Goal: Task Accomplishment & Management: Manage account settings

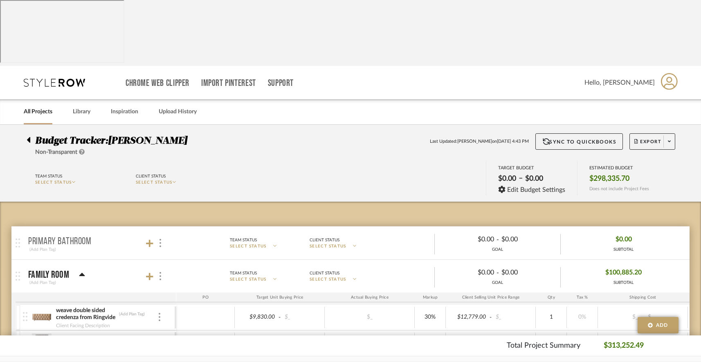
click at [28, 135] on icon at bounding box center [29, 140] width 4 height 10
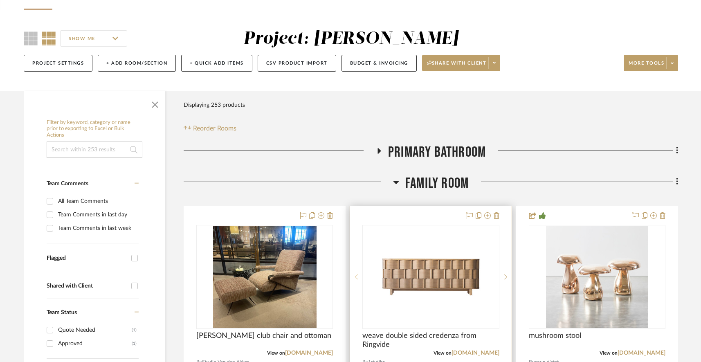
scroll to position [117, 0]
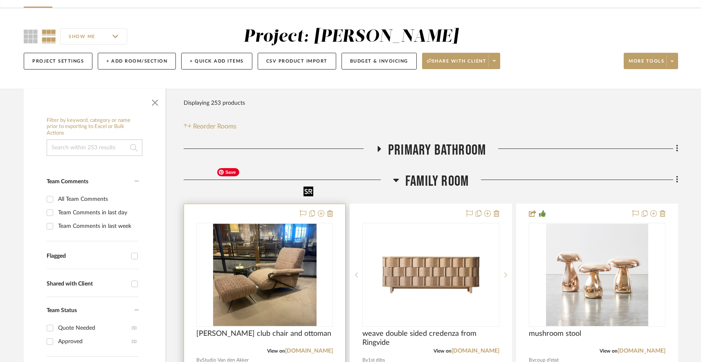
click at [261, 247] on img "0" at bounding box center [264, 275] width 103 height 102
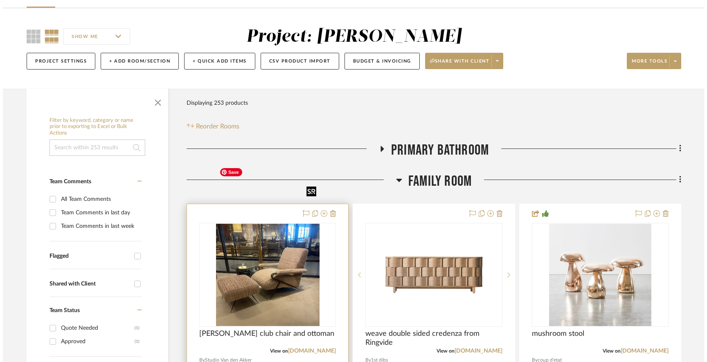
scroll to position [0, 0]
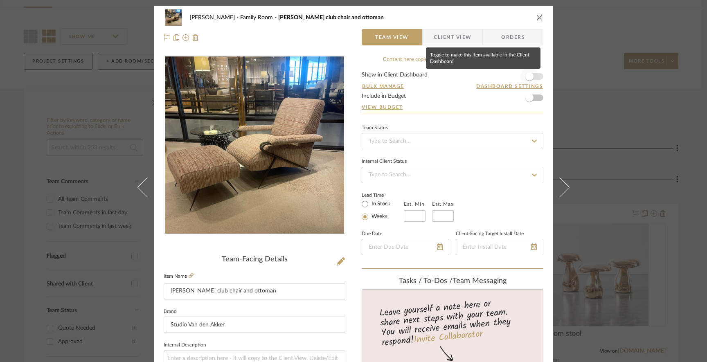
click at [525, 77] on span "button" at bounding box center [529, 76] width 8 height 8
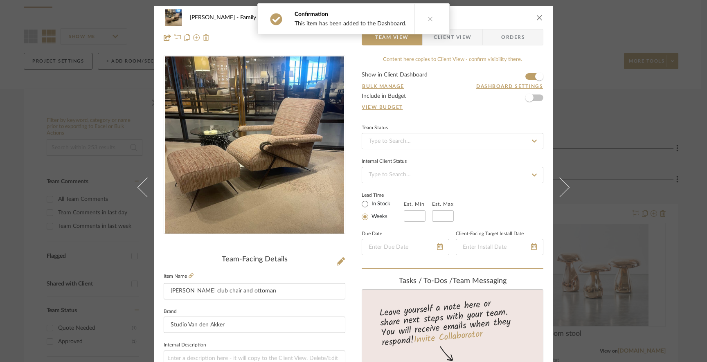
click at [615, 181] on div "[PERSON_NAME] Family Room [PERSON_NAME] club chair and ottoman Team View Client…" at bounding box center [353, 181] width 707 height 362
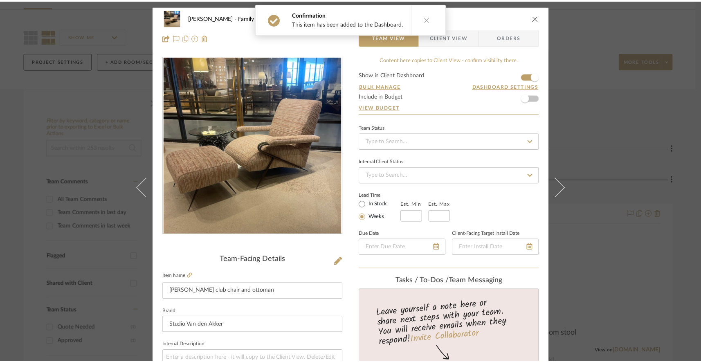
scroll to position [117, 0]
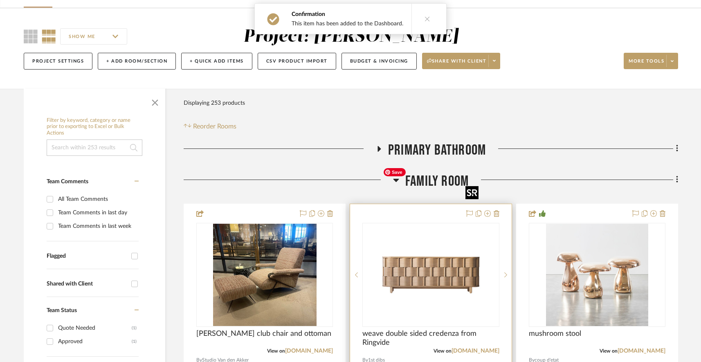
drag, startPoint x: 406, startPoint y: 168, endPoint x: 417, endPoint y: 168, distance: 10.6
click at [417, 224] on img "0" at bounding box center [431, 275] width 102 height 102
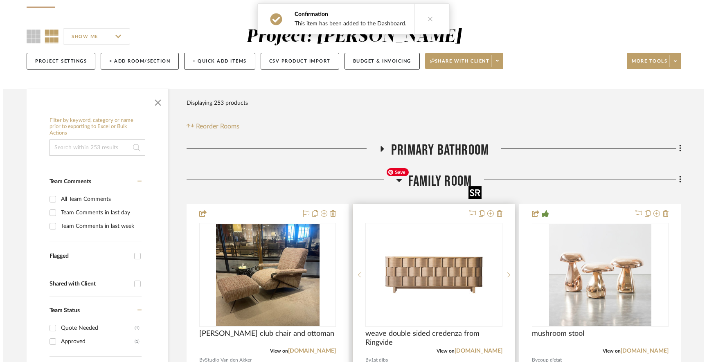
scroll to position [0, 0]
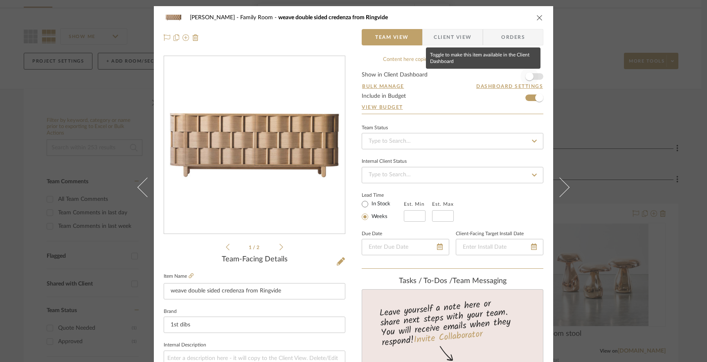
click at [528, 75] on span "button" at bounding box center [529, 76] width 8 height 8
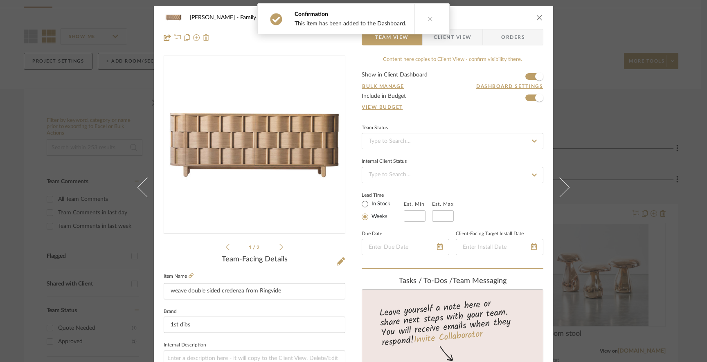
click at [585, 308] on div "[PERSON_NAME] Family Room weave double sided credenza from Ringvide Team View C…" at bounding box center [353, 181] width 707 height 362
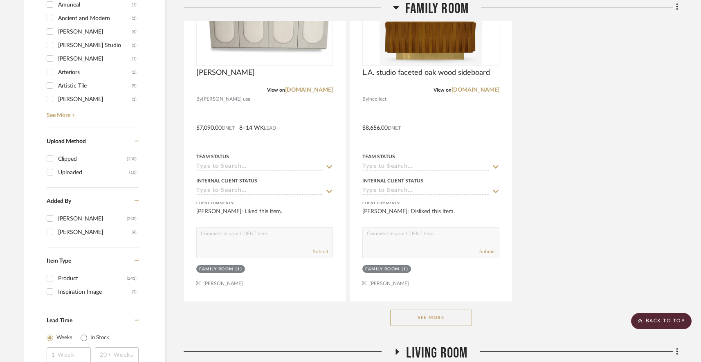
scroll to position [1106, 0]
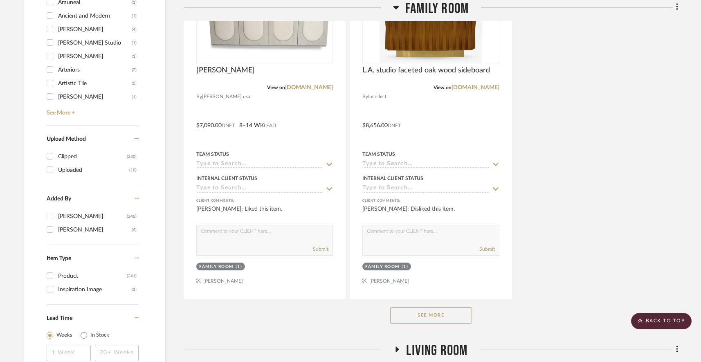
click at [399, 311] on button "See More" at bounding box center [431, 315] width 82 height 16
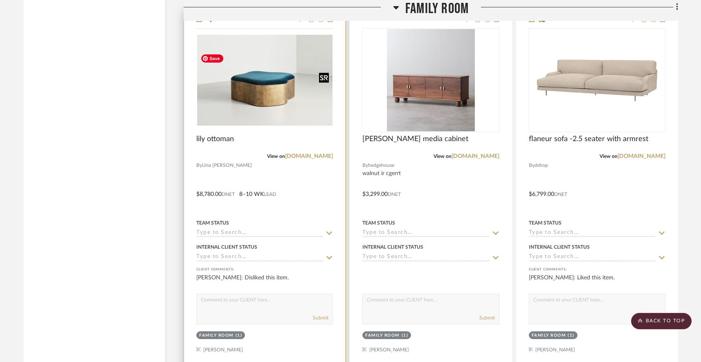
scroll to position [1764, 0]
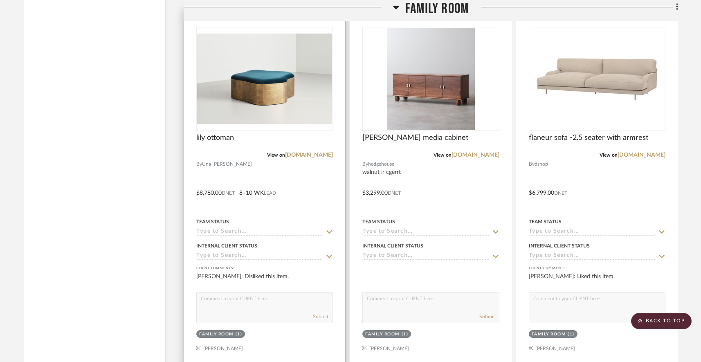
click at [327, 21] on icon at bounding box center [330, 17] width 6 height 7
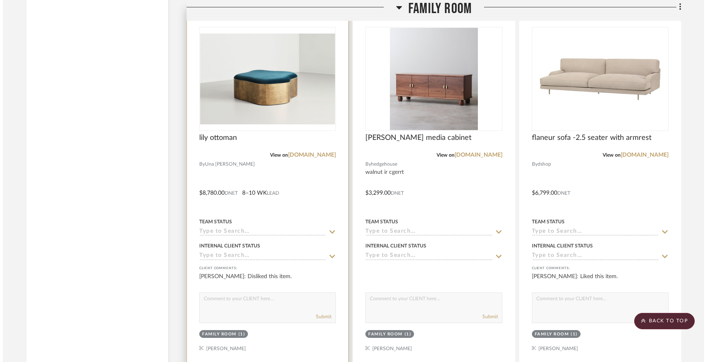
scroll to position [0, 0]
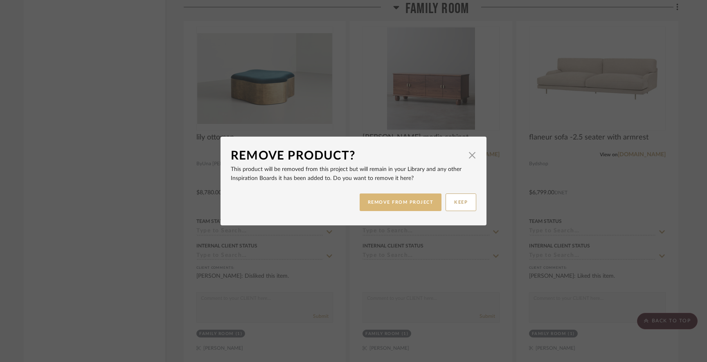
click at [378, 202] on button "REMOVE FROM PROJECT" at bounding box center [401, 202] width 82 height 18
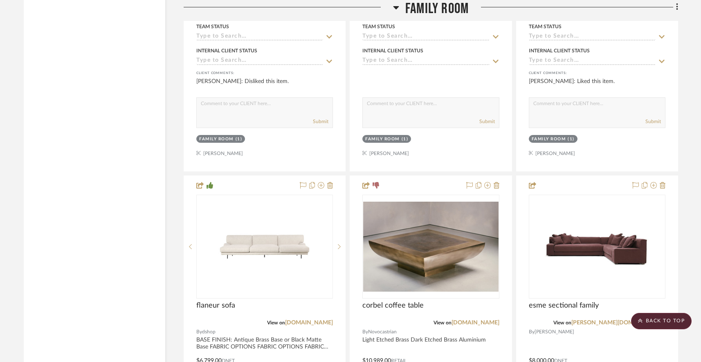
scroll to position [1961, 0]
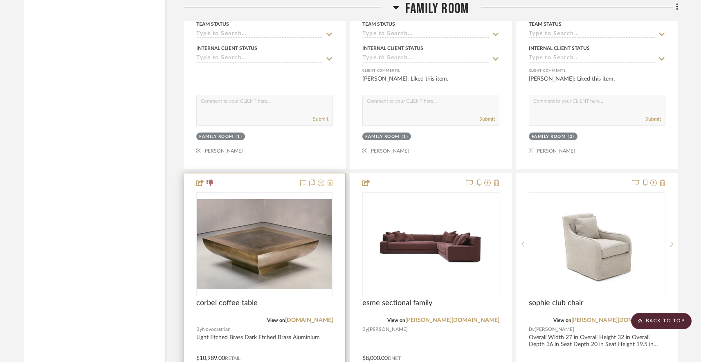
click at [329, 186] on icon at bounding box center [330, 183] width 6 height 7
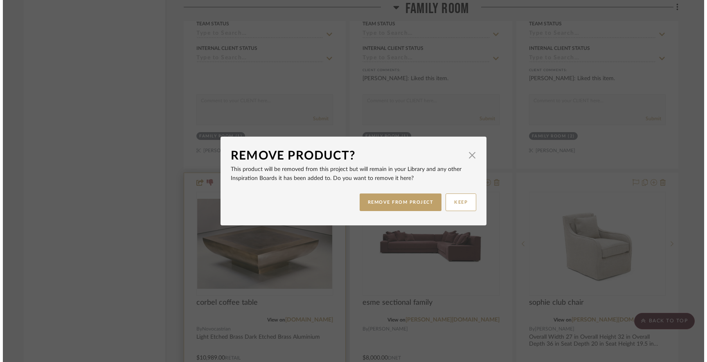
scroll to position [0, 0]
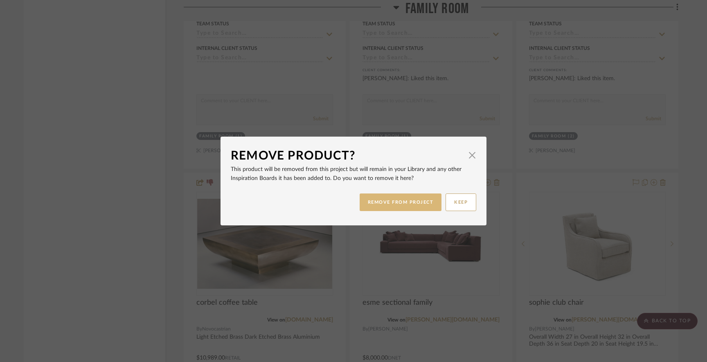
click at [384, 203] on button "REMOVE FROM PROJECT" at bounding box center [401, 202] width 82 height 18
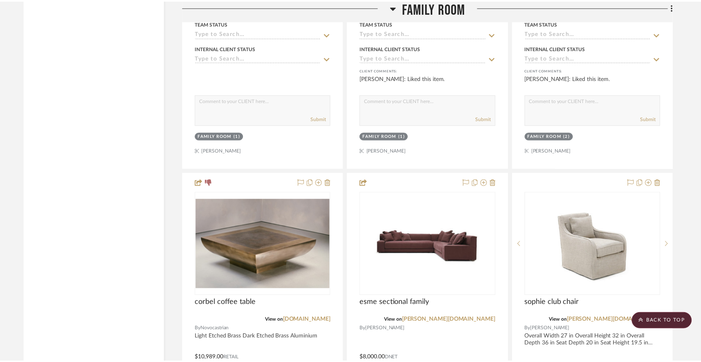
scroll to position [1961, 0]
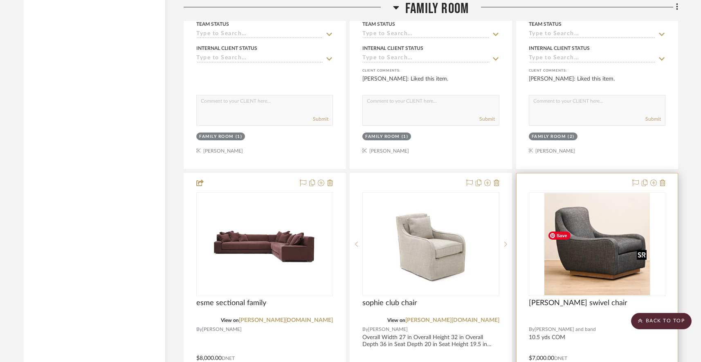
click at [560, 271] on img "0" at bounding box center [597, 244] width 106 height 102
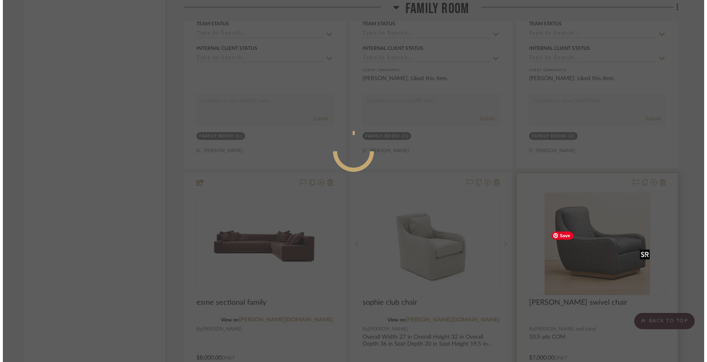
scroll to position [0, 0]
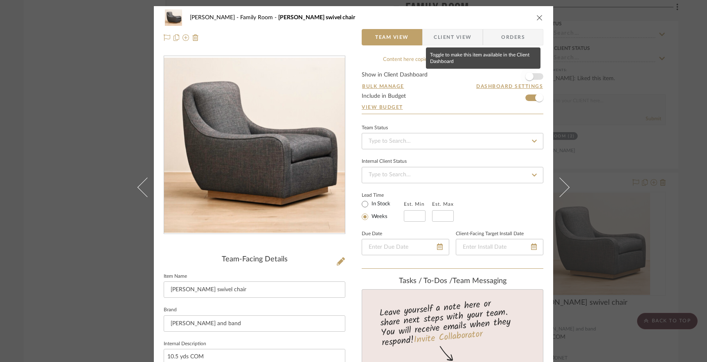
click at [526, 80] on span "button" at bounding box center [529, 76] width 8 height 8
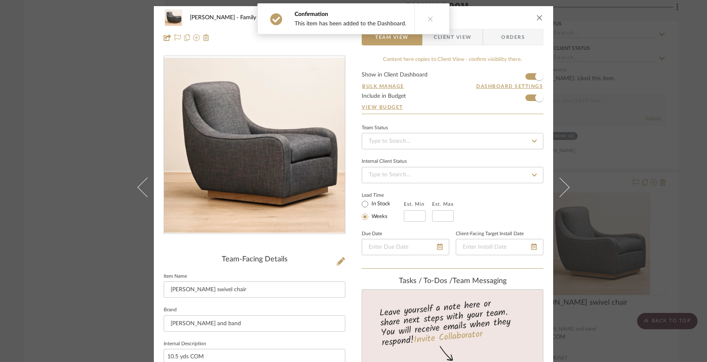
click at [579, 325] on div "[PERSON_NAME] Family Room [PERSON_NAME] swivel chair Team View Client View Orde…" at bounding box center [353, 181] width 707 height 362
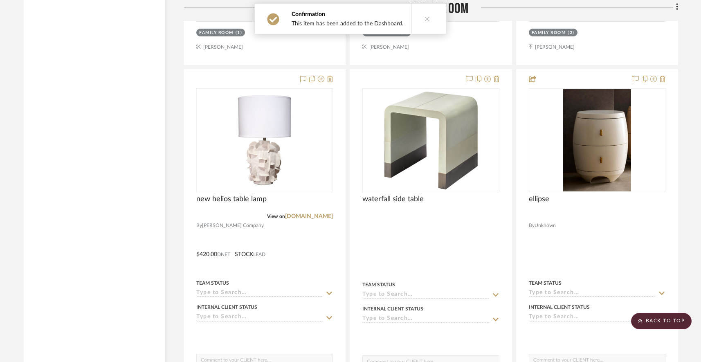
scroll to position [2428, 0]
click at [579, 325] on div at bounding box center [597, 249] width 161 height 360
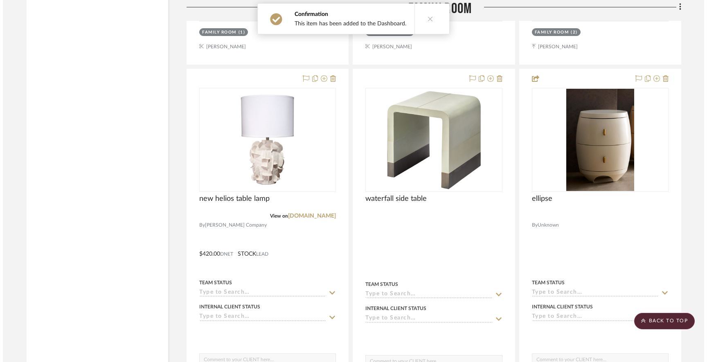
scroll to position [0, 0]
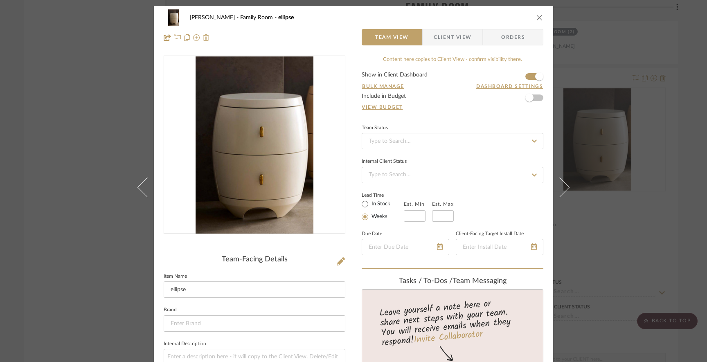
click at [612, 205] on div "[PERSON_NAME] Family Room ellipse Team View Client View Orders Team-Facing Deta…" at bounding box center [353, 181] width 707 height 362
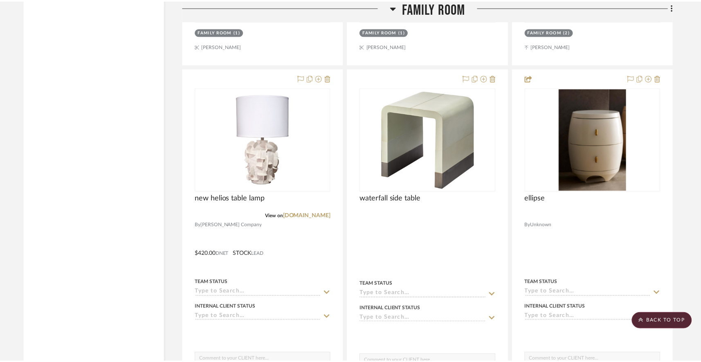
scroll to position [2428, 0]
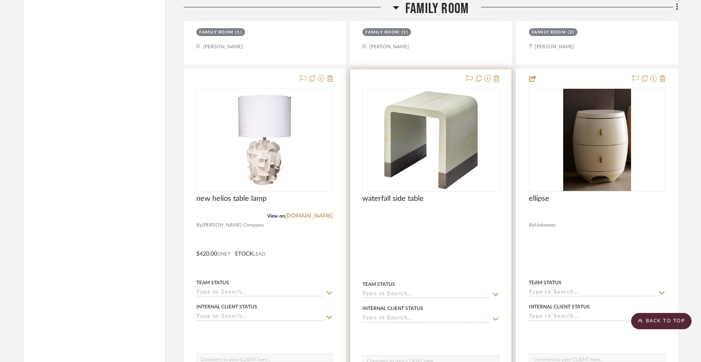
click at [422, 220] on div at bounding box center [430, 215] width 137 height 7
click at [426, 191] on img "0" at bounding box center [431, 140] width 99 height 102
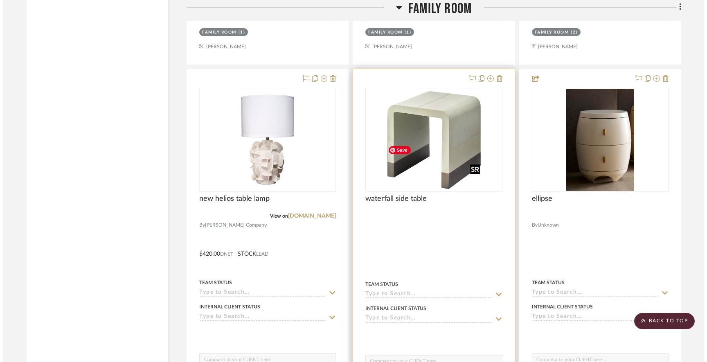
scroll to position [0, 0]
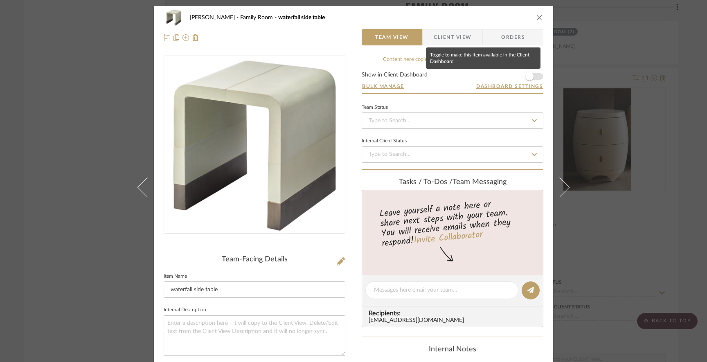
click at [528, 79] on span "button" at bounding box center [529, 76] width 8 height 8
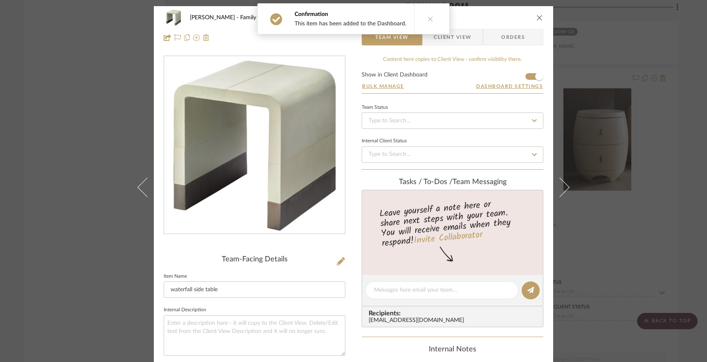
click at [609, 300] on div "[PERSON_NAME] Family Room waterfall side table Team View Client View Orders Tea…" at bounding box center [353, 181] width 707 height 362
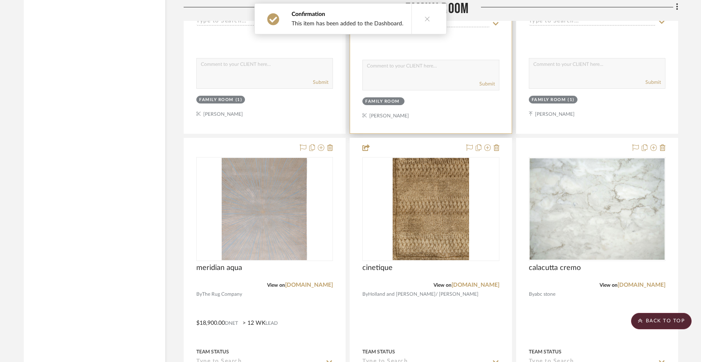
scroll to position [2724, 0]
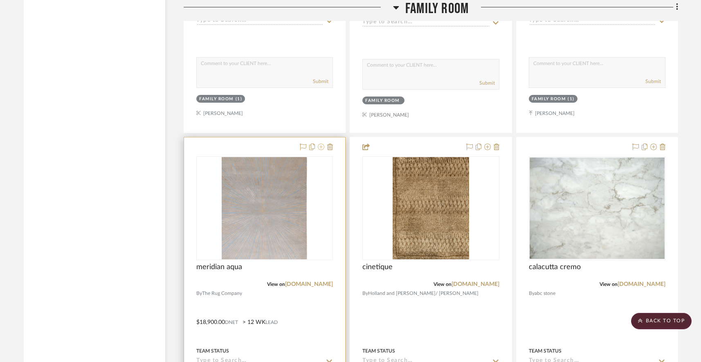
click at [318, 150] on icon at bounding box center [321, 147] width 7 height 7
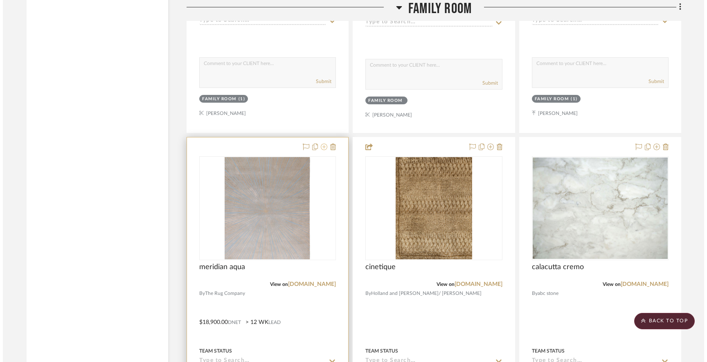
scroll to position [0, 0]
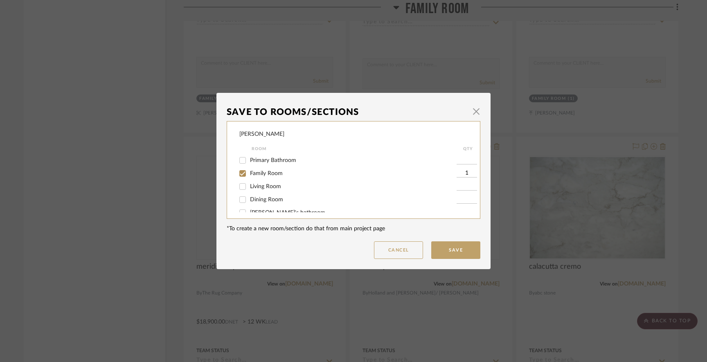
click at [240, 200] on input "Dining Room" at bounding box center [242, 199] width 13 height 13
checkbox input "true"
type input "1"
click at [240, 174] on input "Family Room" at bounding box center [242, 173] width 13 height 13
checkbox input "false"
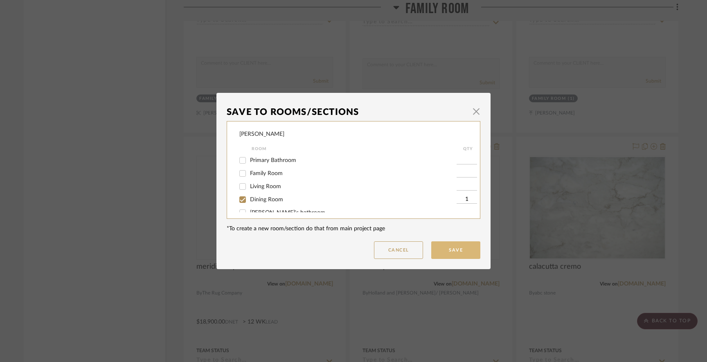
click at [452, 256] on button "Save" at bounding box center [455, 250] width 49 height 18
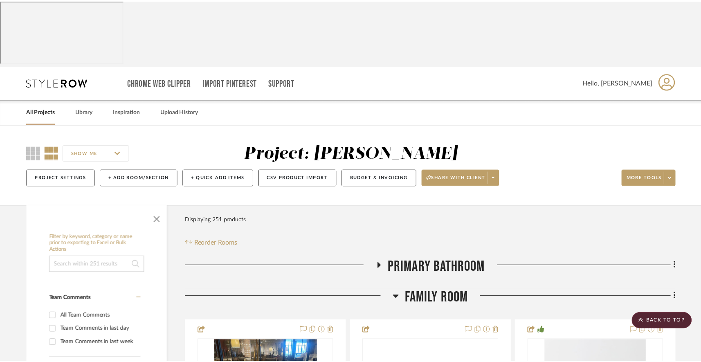
scroll to position [2724, 0]
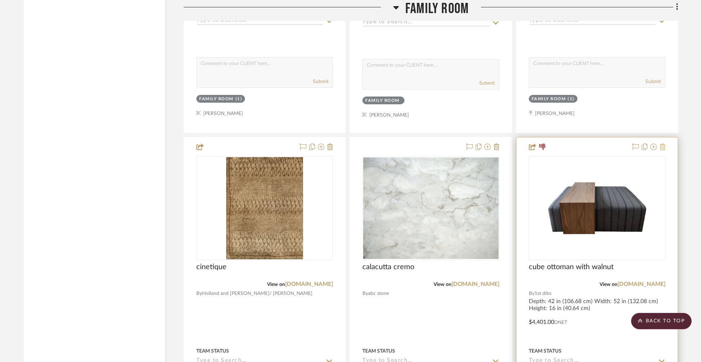
click at [662, 150] on icon at bounding box center [663, 147] width 6 height 7
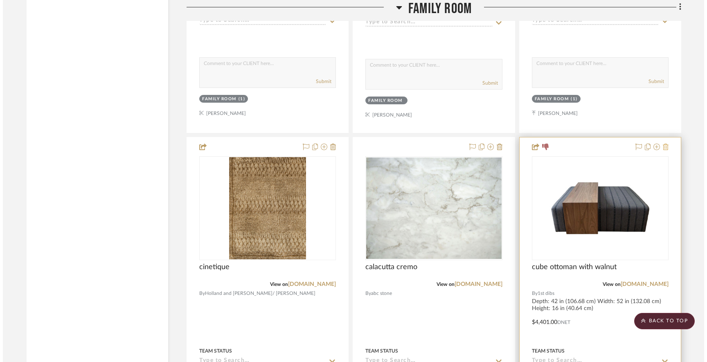
scroll to position [0, 0]
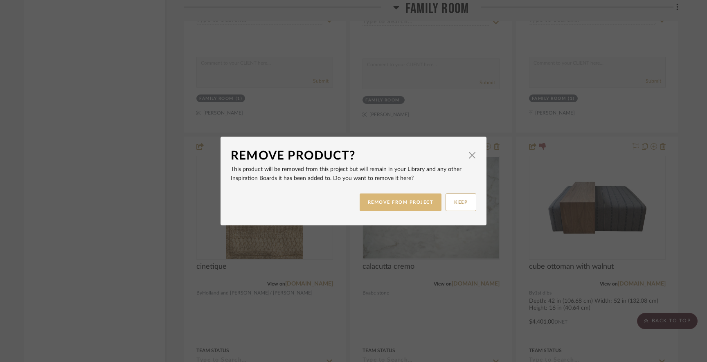
click at [397, 206] on button "REMOVE FROM PROJECT" at bounding box center [401, 202] width 82 height 18
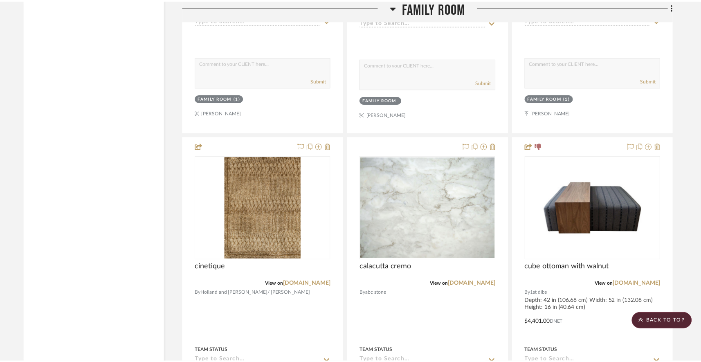
scroll to position [2724, 0]
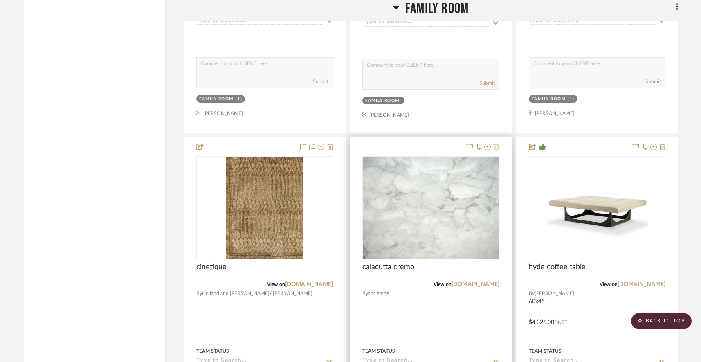
click at [498, 150] on icon at bounding box center [497, 147] width 6 height 7
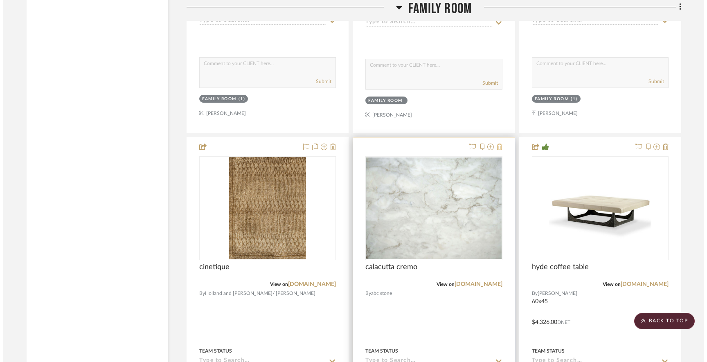
scroll to position [0, 0]
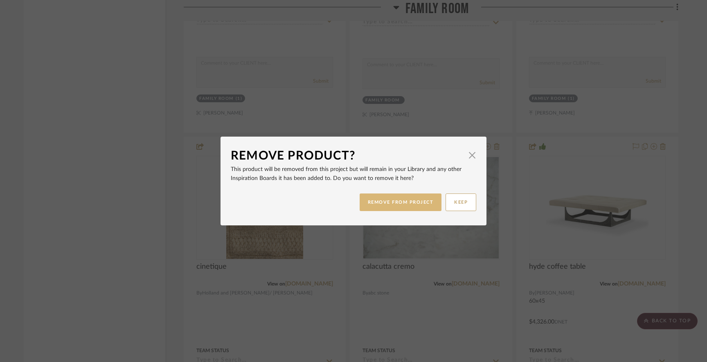
click at [373, 201] on button "REMOVE FROM PROJECT" at bounding box center [401, 202] width 82 height 18
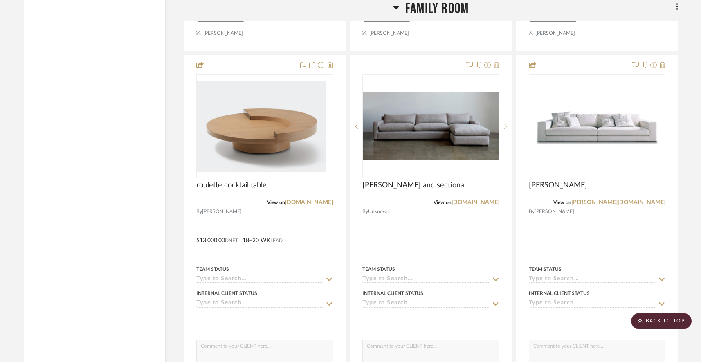
scroll to position [3170, 0]
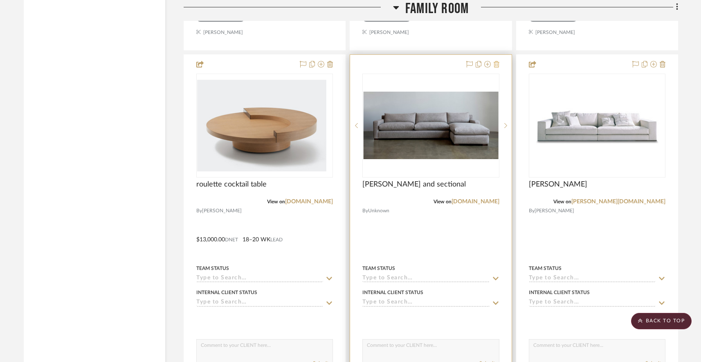
click at [494, 67] on icon at bounding box center [497, 64] width 6 height 7
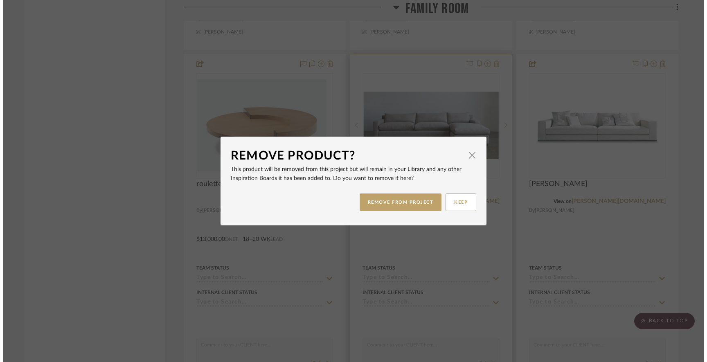
scroll to position [0, 0]
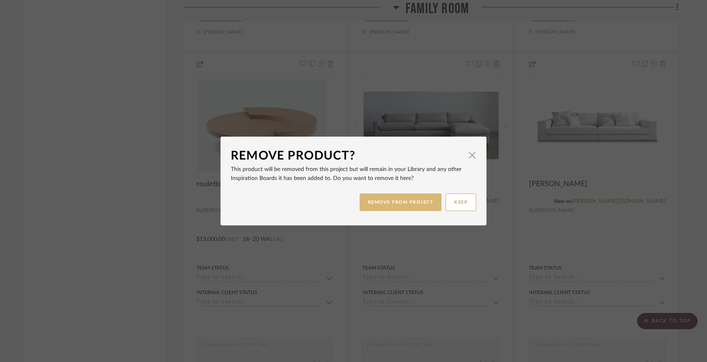
click at [416, 201] on button "REMOVE FROM PROJECT" at bounding box center [401, 202] width 82 height 18
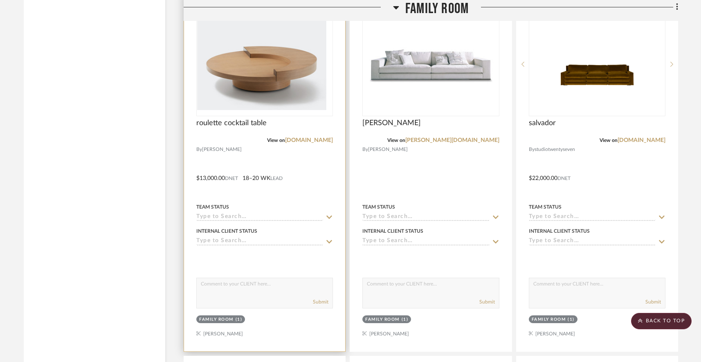
scroll to position [3227, 0]
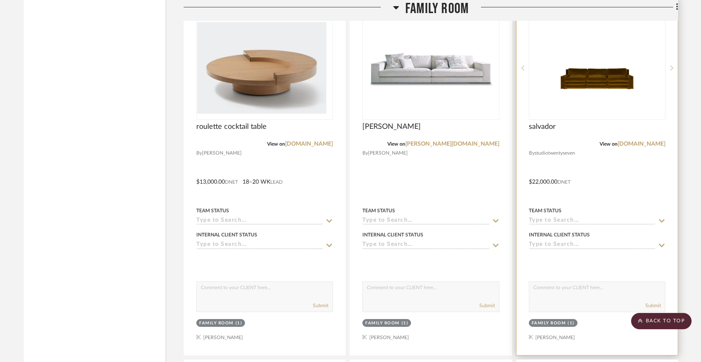
click at [662, 10] on icon at bounding box center [663, 6] width 6 height 7
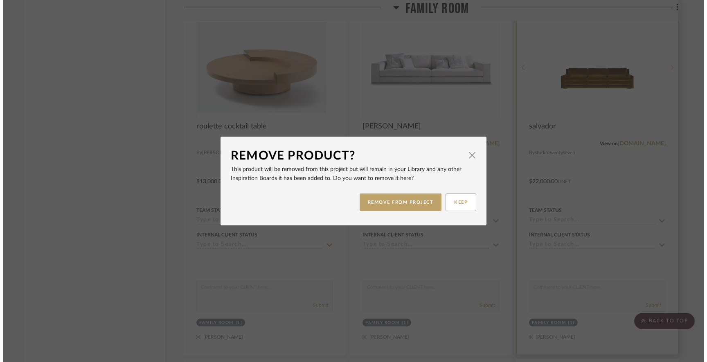
scroll to position [0, 0]
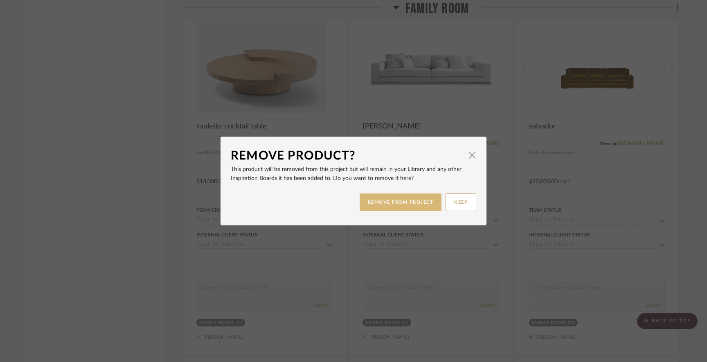
click at [366, 203] on button "REMOVE FROM PROJECT" at bounding box center [401, 202] width 82 height 18
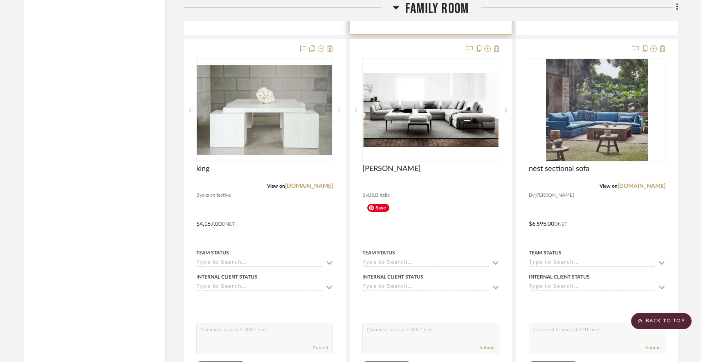
scroll to position [3912, 0]
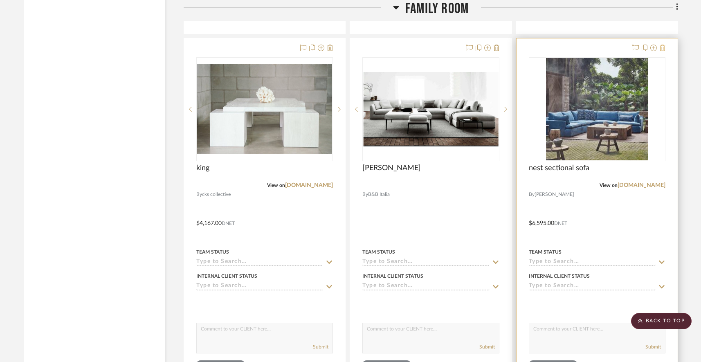
click at [665, 51] on icon at bounding box center [663, 48] width 6 height 7
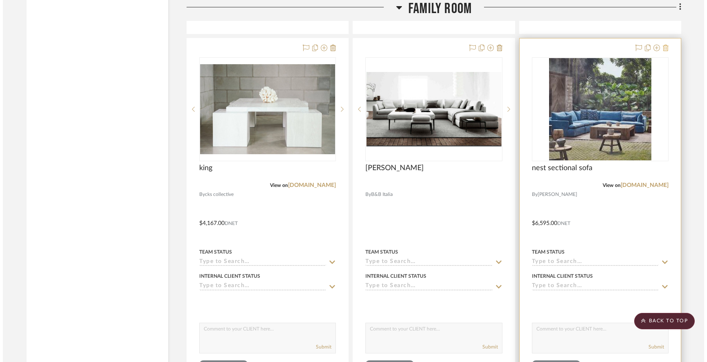
scroll to position [0, 0]
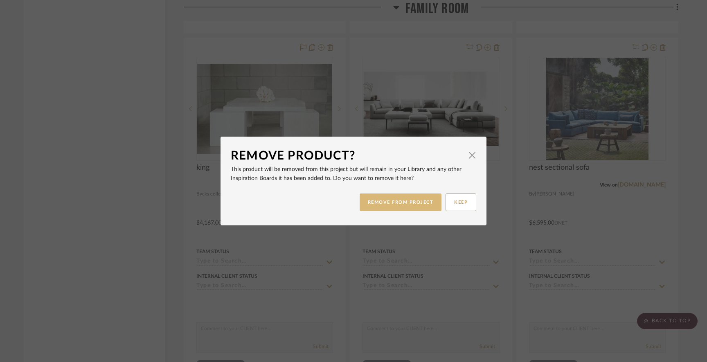
click at [391, 203] on button "REMOVE FROM PROJECT" at bounding box center [401, 202] width 82 height 18
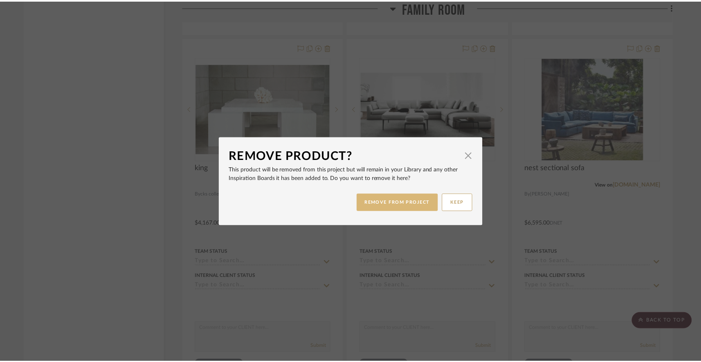
scroll to position [3912, 0]
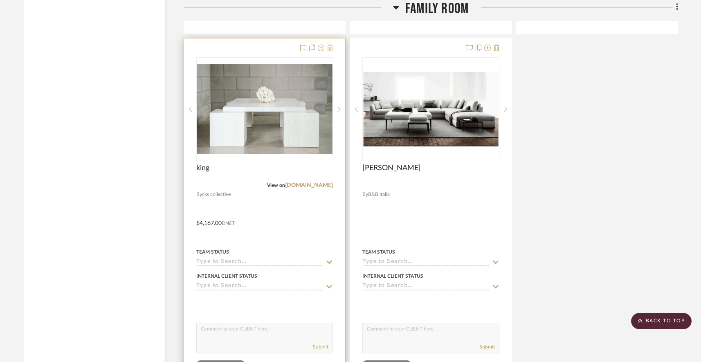
click at [330, 51] on icon at bounding box center [330, 48] width 6 height 7
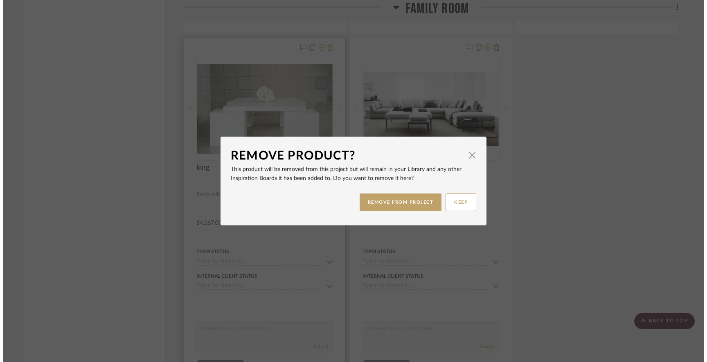
scroll to position [0, 0]
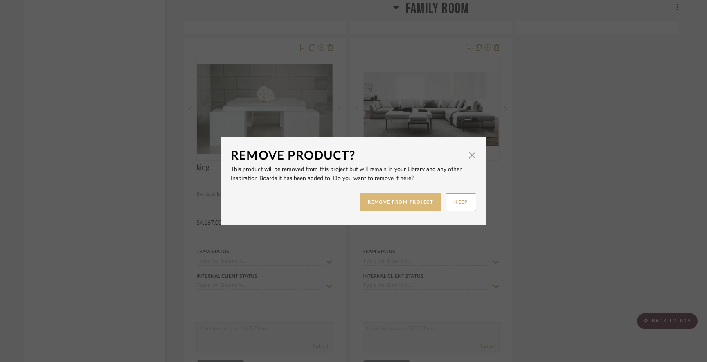
click at [371, 204] on button "REMOVE FROM PROJECT" at bounding box center [401, 202] width 82 height 18
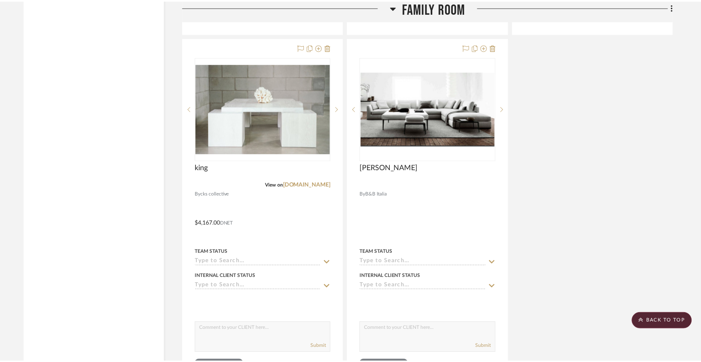
scroll to position [3912, 0]
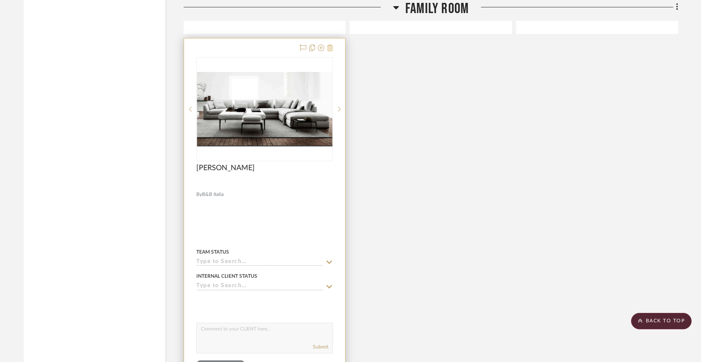
click at [330, 51] on icon at bounding box center [330, 48] width 6 height 7
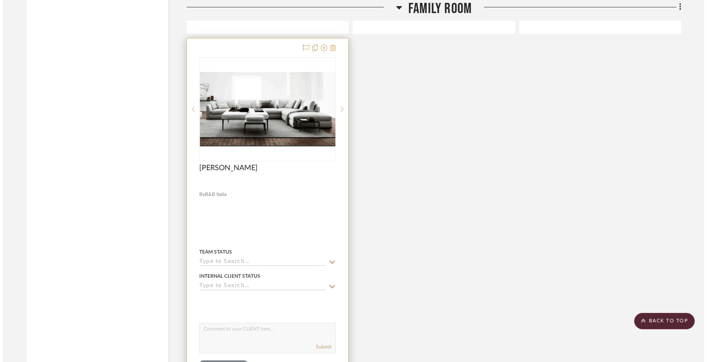
scroll to position [0, 0]
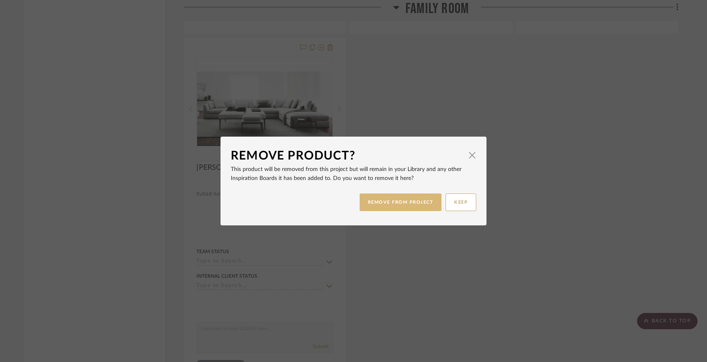
click at [380, 204] on button "REMOVE FROM PROJECT" at bounding box center [401, 202] width 82 height 18
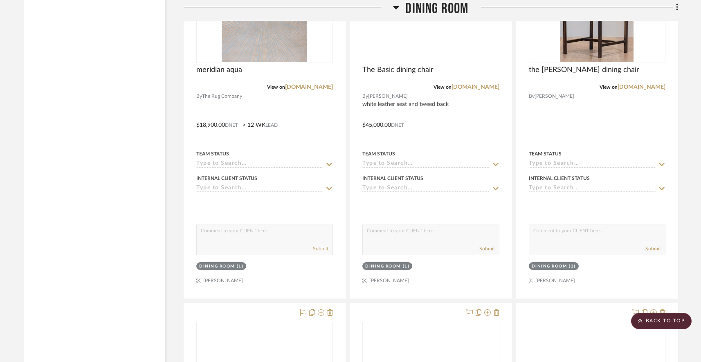
scroll to position [4111, 0]
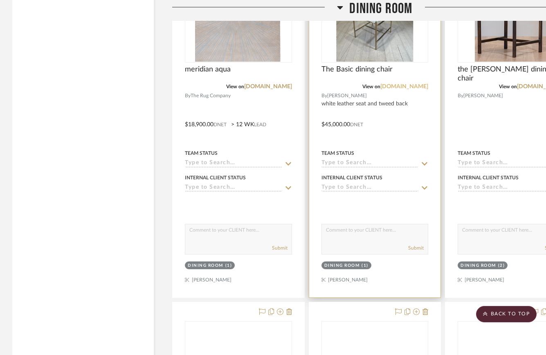
click at [380, 90] on link "[DOMAIN_NAME]" at bounding box center [404, 87] width 48 height 6
